Goal: Find contact information: Find contact information

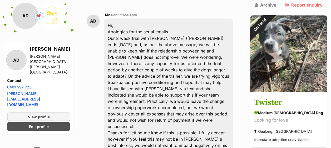
scroll to position [1448, 0]
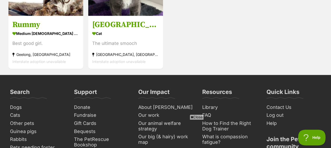
scroll to position [605, 0]
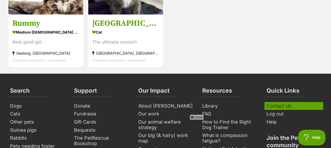
click at [271, 102] on link "Contact Us" at bounding box center [293, 106] width 59 height 8
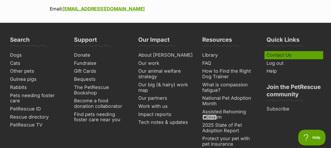
click at [288, 51] on link "Contact Us" at bounding box center [293, 55] width 59 height 8
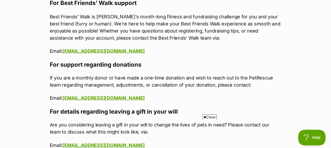
scroll to position [608, 0]
